Goal: Communication & Community: Answer question/provide support

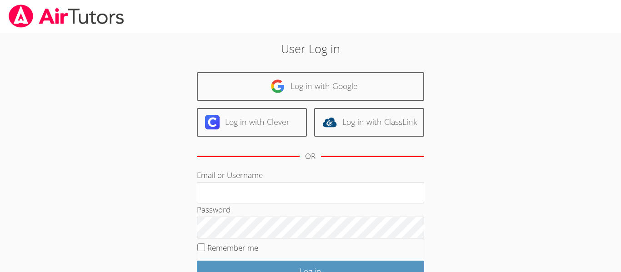
click at [578, 17] on div at bounding box center [310, 16] width 621 height 33
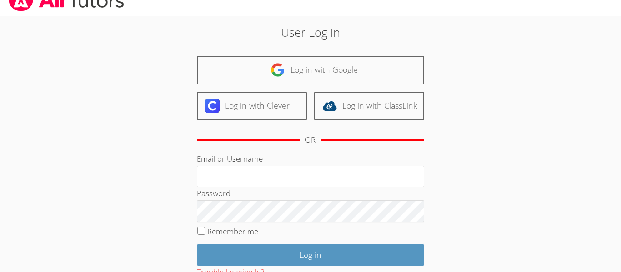
scroll to position [18, 0]
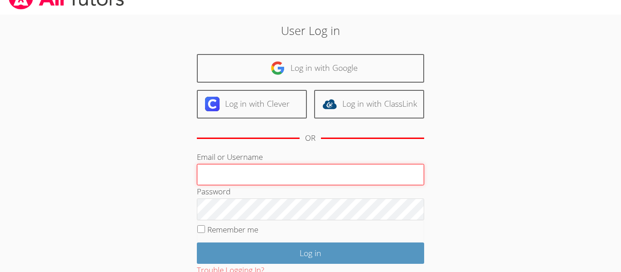
click at [317, 165] on input "Email or Username" at bounding box center [310, 175] width 227 height 22
type input "cs104251"
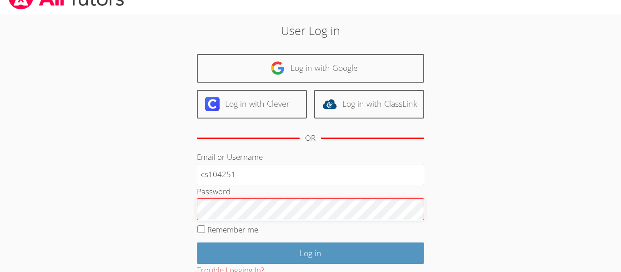
click at [197, 243] on input "Log in" at bounding box center [310, 253] width 227 height 21
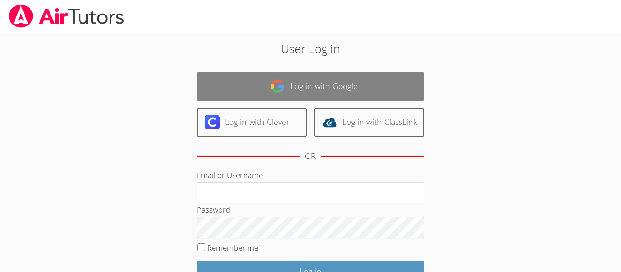
click at [342, 80] on link "Log in with Google" at bounding box center [310, 86] width 227 height 29
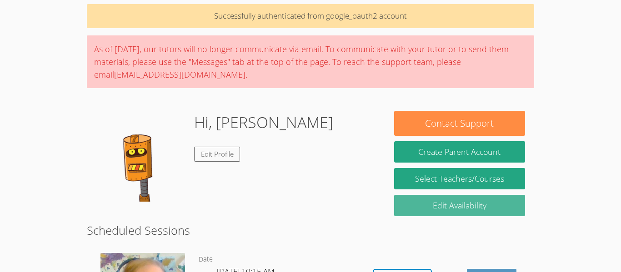
scroll to position [55, 0]
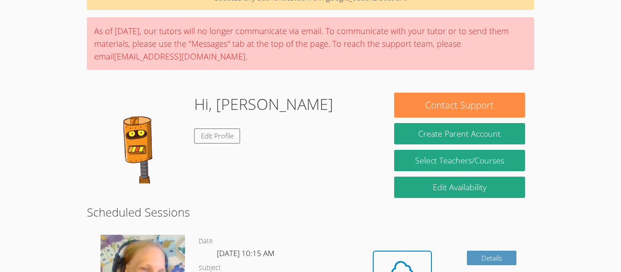
click at [149, 165] on img at bounding box center [141, 138] width 91 height 91
click at [143, 161] on img at bounding box center [141, 138] width 91 height 91
click at [143, 162] on img at bounding box center [141, 138] width 91 height 91
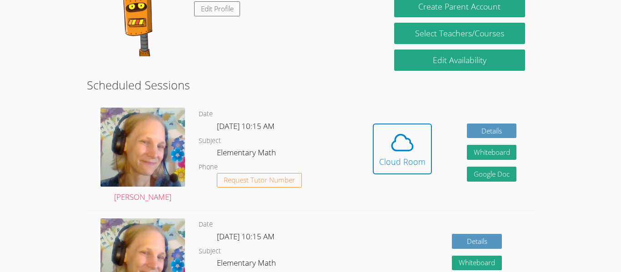
scroll to position [200, 0]
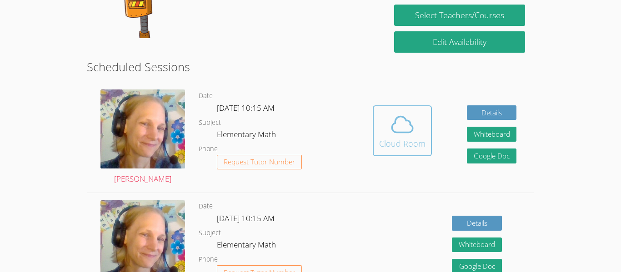
click at [409, 137] on div "Cloud Room" at bounding box center [402, 143] width 46 height 13
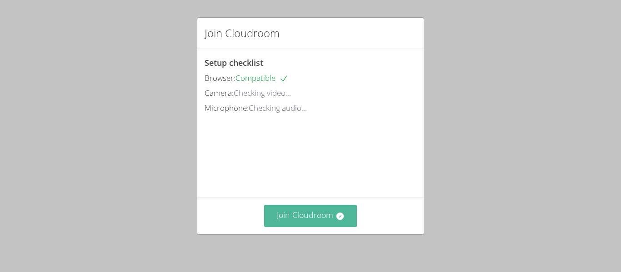
click at [306, 209] on button "Join Cloudroom" at bounding box center [310, 216] width 93 height 22
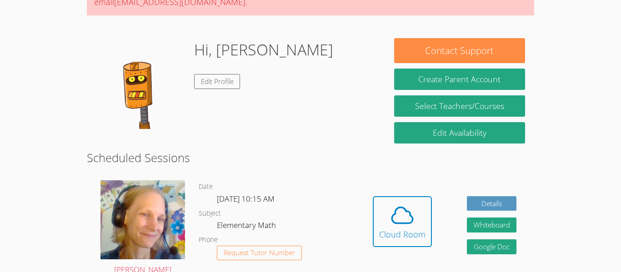
scroll to position [127, 0]
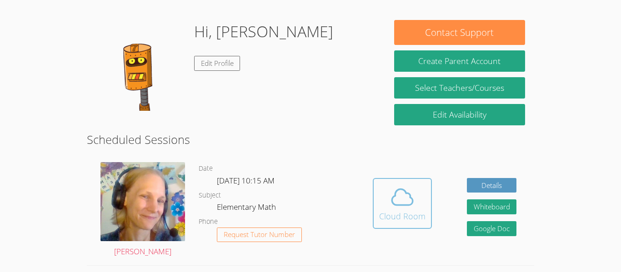
click at [392, 197] on icon at bounding box center [402, 198] width 21 height 16
click at [390, 183] on button "Cloud Room" at bounding box center [402, 203] width 59 height 51
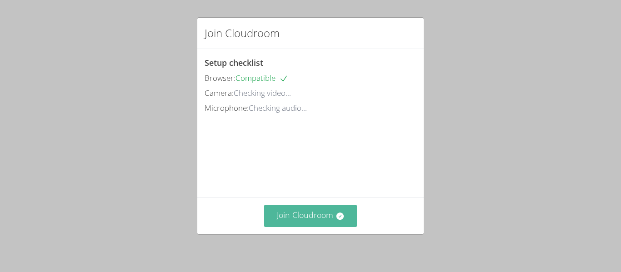
click at [295, 221] on button "Join Cloudroom" at bounding box center [310, 216] width 93 height 22
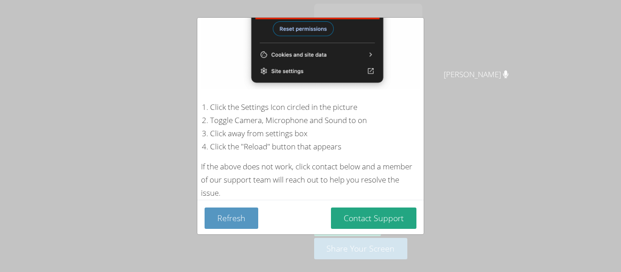
scroll to position [193, 0]
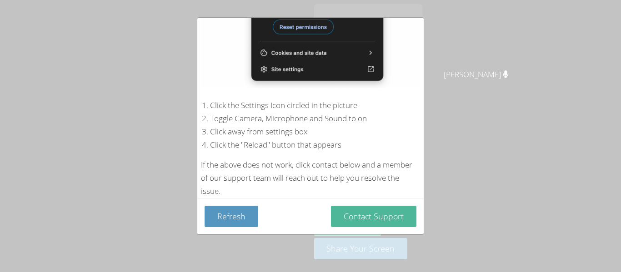
click at [370, 215] on button "Contact Support" at bounding box center [373, 216] width 85 height 21
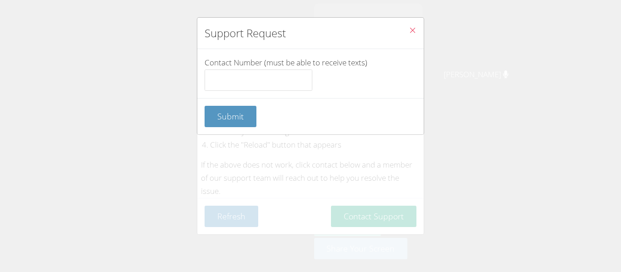
click at [417, 24] on button "Close" at bounding box center [412, 32] width 22 height 28
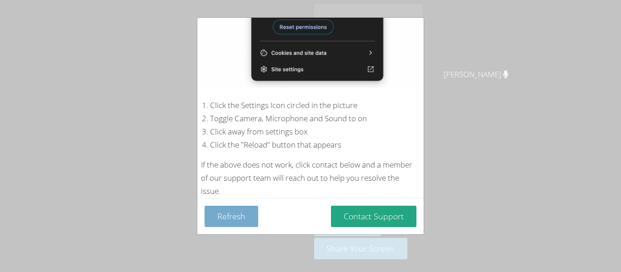
click at [225, 220] on button "Refresh" at bounding box center [232, 216] width 54 height 21
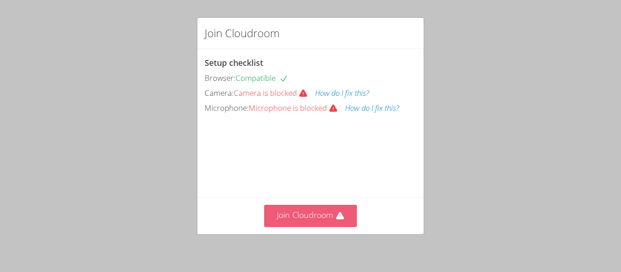
click at [336, 212] on icon at bounding box center [339, 216] width 9 height 9
